Goal: Task Accomplishment & Management: Use online tool/utility

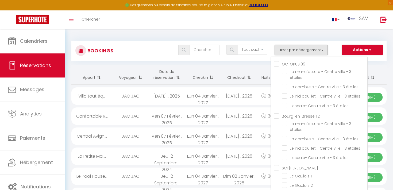
select select "not_cancelled"
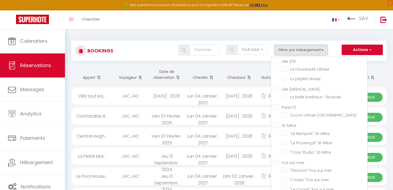
checkbox input "false"
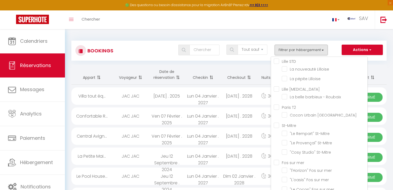
checkbox input "false"
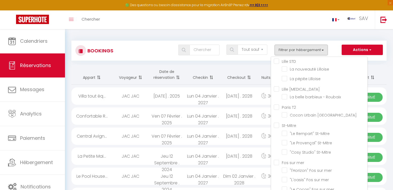
checkbox input "false"
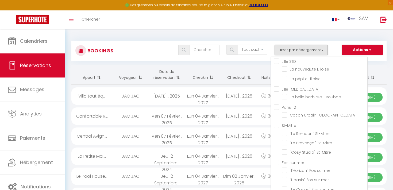
checkbox input "false"
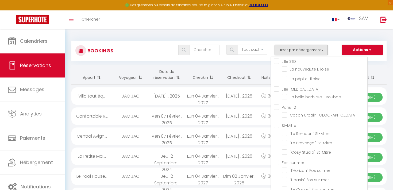
checkbox input "false"
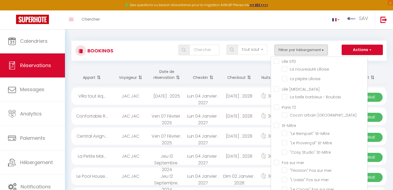
checkbox input "false"
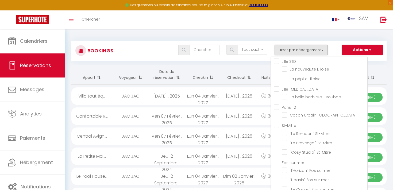
checkbox input "false"
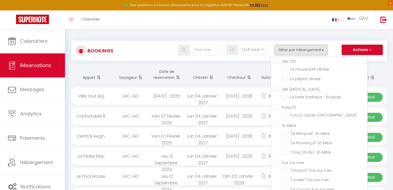
checkbox input "false"
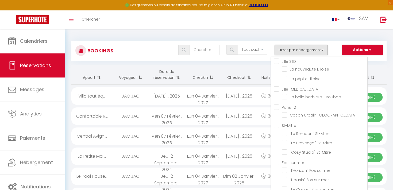
checkbox input "false"
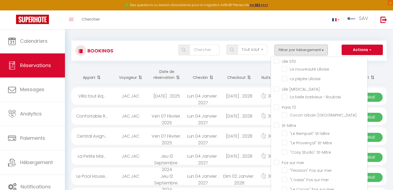
checkbox input "false"
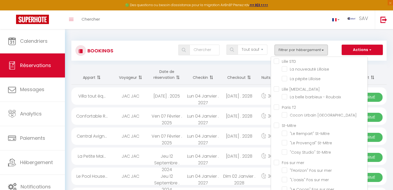
checkbox input "false"
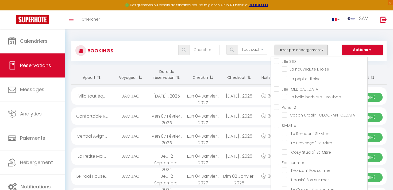
checkbox input "false"
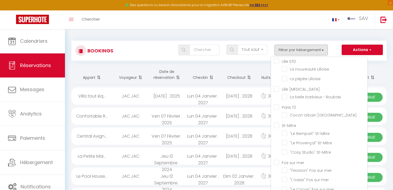
checkbox input "false"
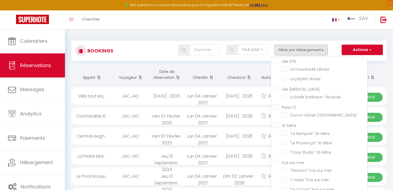
checkbox input "false"
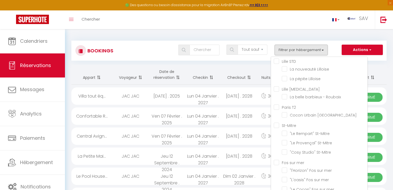
checkbox input "false"
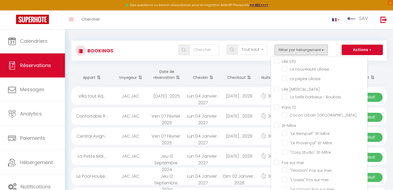
checkbox input "false"
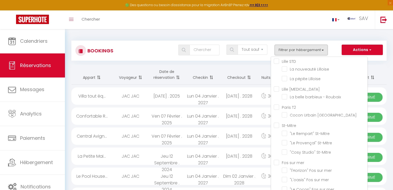
checkbox input "false"
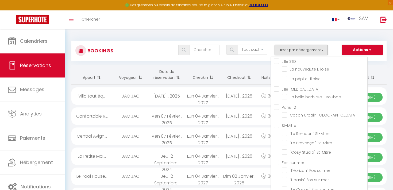
checkbox input "false"
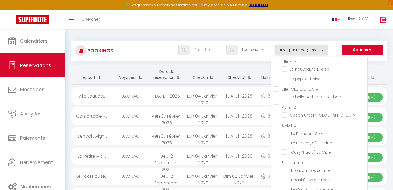
checkbox input "false"
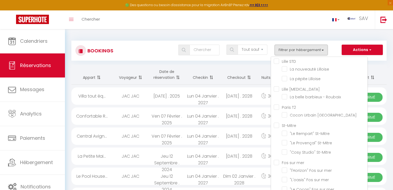
checkbox input "false"
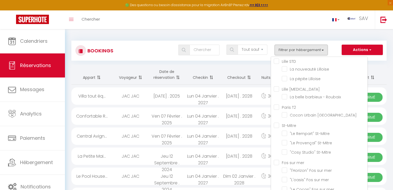
checkbox input "false"
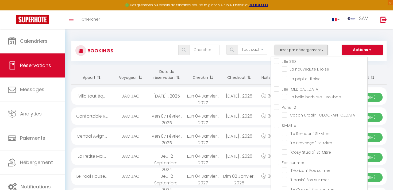
checkbox input "false"
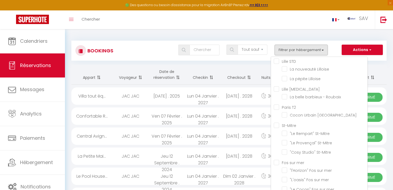
checkbox input "false"
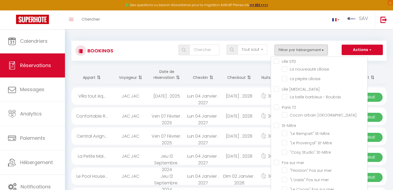
checkbox input "false"
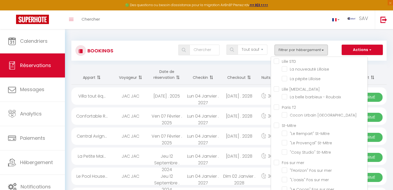
checkbox input "false"
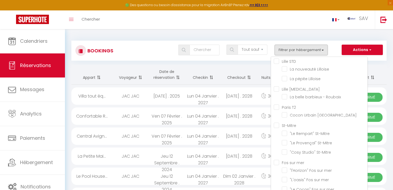
checkbox input "false"
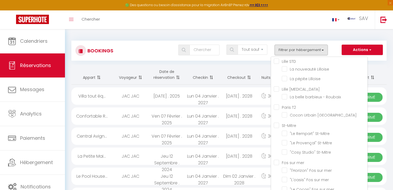
checkbox input "false"
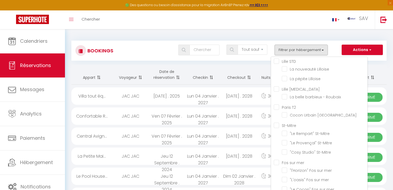
checkbox input "false"
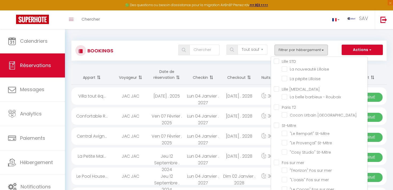
checkbox input "false"
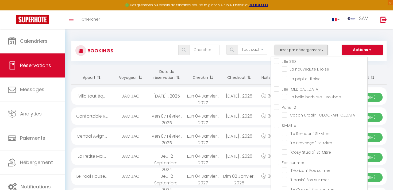
checkbox input "false"
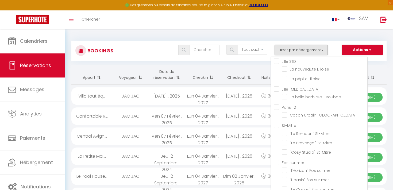
checkbox input "false"
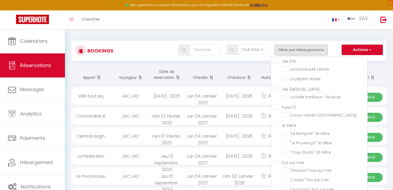
checkbox input "false"
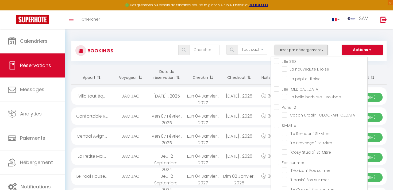
checkbox input "false"
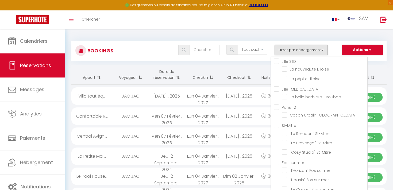
checkbox input "false"
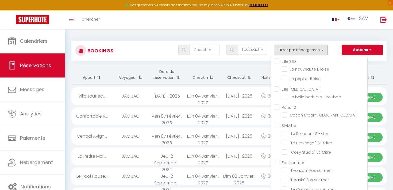
checkbox input "false"
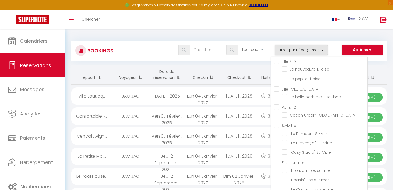
checkbox input "false"
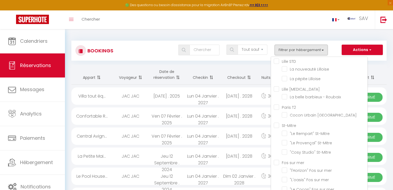
checkbox input "false"
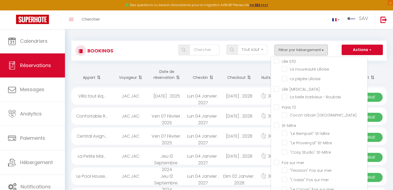
checkbox input "false"
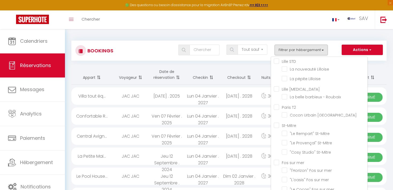
checkbox input "false"
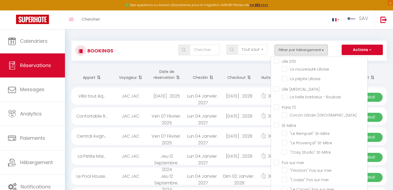
checkbox input "false"
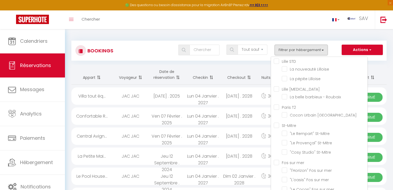
checkbox input "false"
